Goal: Transaction & Acquisition: Purchase product/service

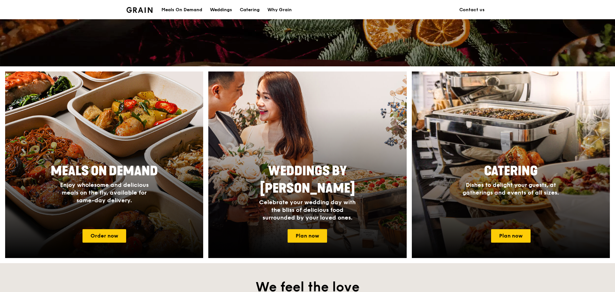
scroll to position [257, 0]
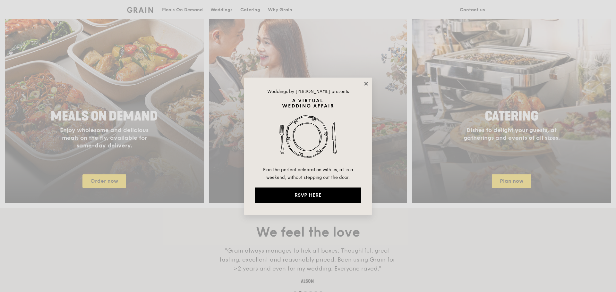
click at [367, 83] on icon at bounding box center [366, 84] width 4 height 4
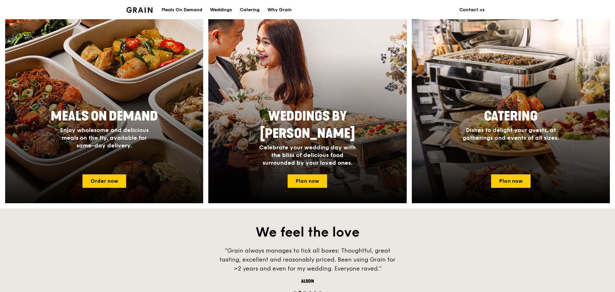
click at [166, 159] on div "Meals On Demand Enjoy wholesome and delicious meals on the fly, available for s…" at bounding box center [104, 137] width 198 height 64
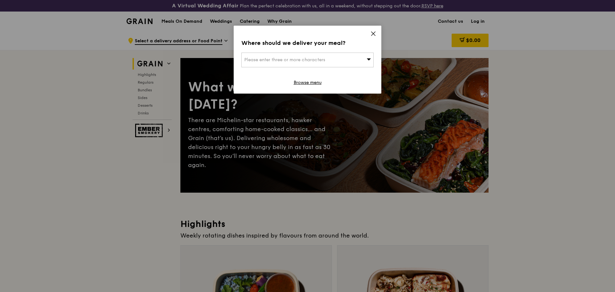
click at [356, 57] on div "Please enter three or more characters" at bounding box center [307, 60] width 132 height 15
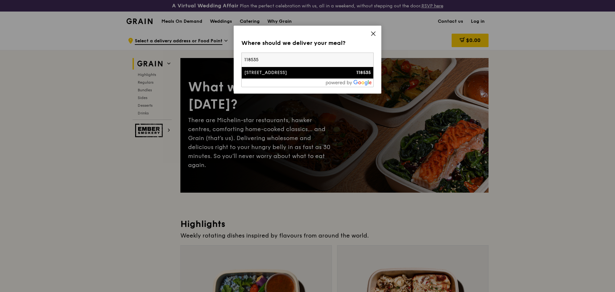
type input "118535"
click at [296, 73] on div "[STREET_ADDRESS]" at bounding box center [291, 73] width 95 height 6
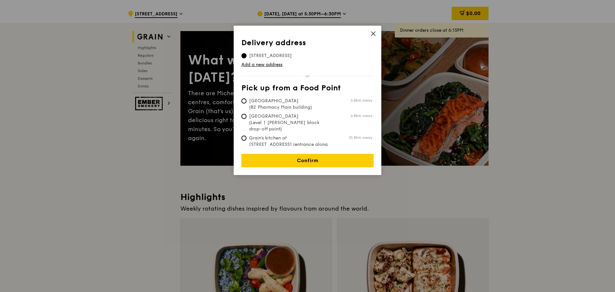
scroll to position [64, 0]
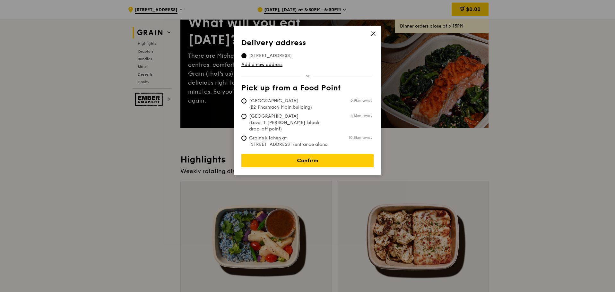
click at [287, 135] on span "Grain's kitchen at [STREET_ADDRESS] (entrance along [PERSON_NAME][GEOGRAPHIC_DA…" at bounding box center [289, 148] width 96 height 26
click at [246, 136] on input "Grain's kitchen at [STREET_ADDRESS] (entrance along [PERSON_NAME][GEOGRAPHIC_DA…" at bounding box center [243, 138] width 5 height 5
radio input "true"
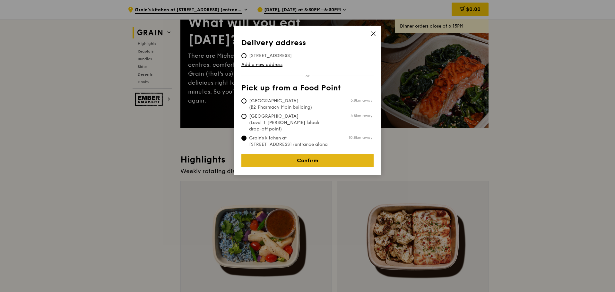
click at [290, 154] on link "Confirm" at bounding box center [307, 160] width 132 height 13
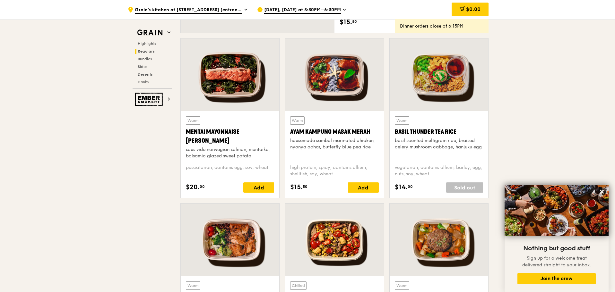
scroll to position [577, 0]
